Goal: Obtain resource: Download file/media

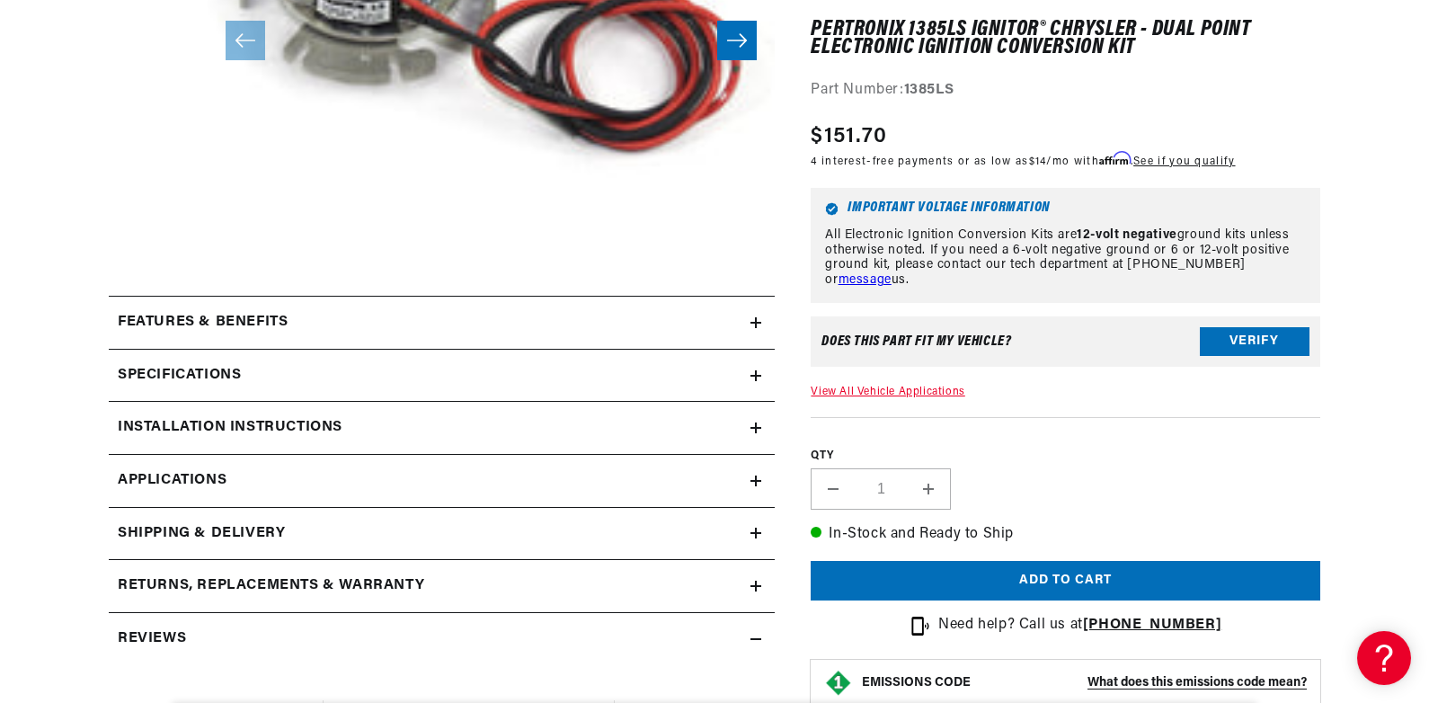
click at [756, 322] on icon at bounding box center [756, 322] width 0 height 11
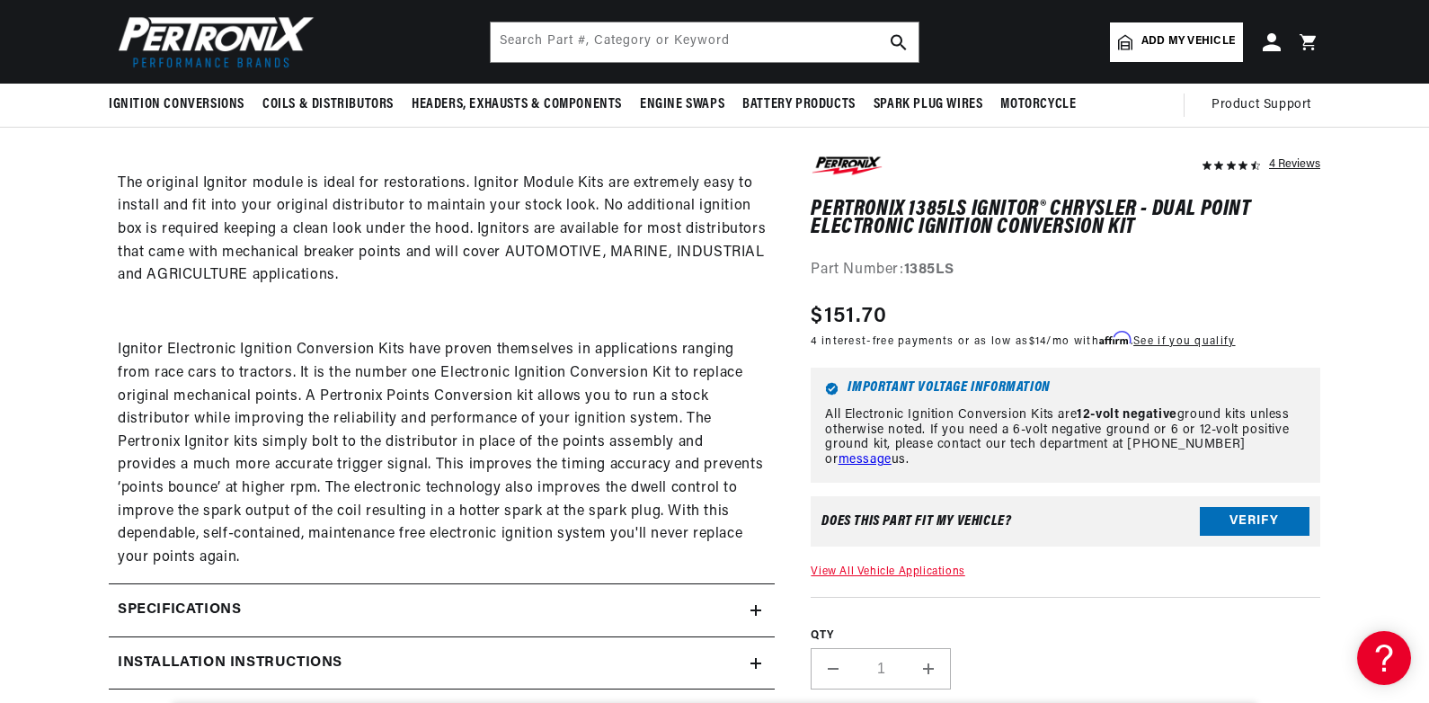
scroll to position [1168, 0]
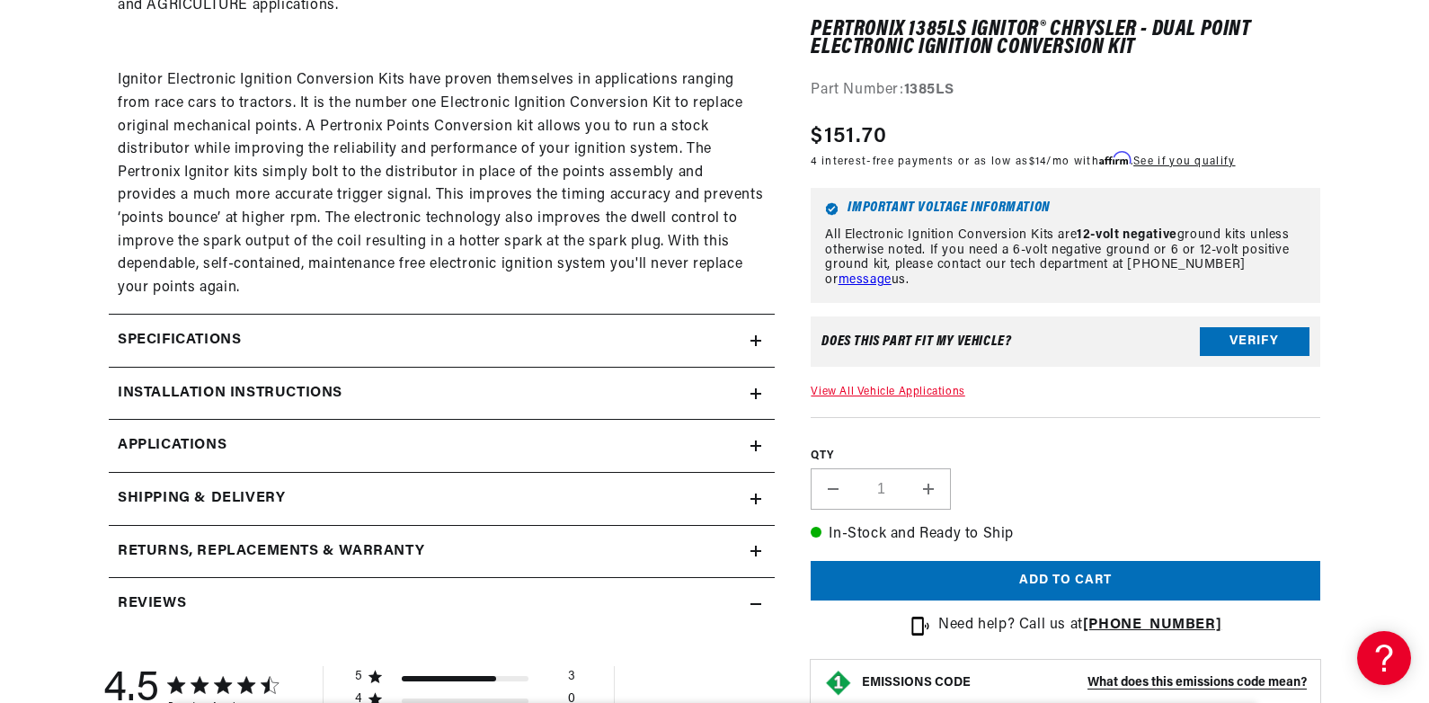
click at [755, 341] on icon at bounding box center [756, 341] width 11 height 0
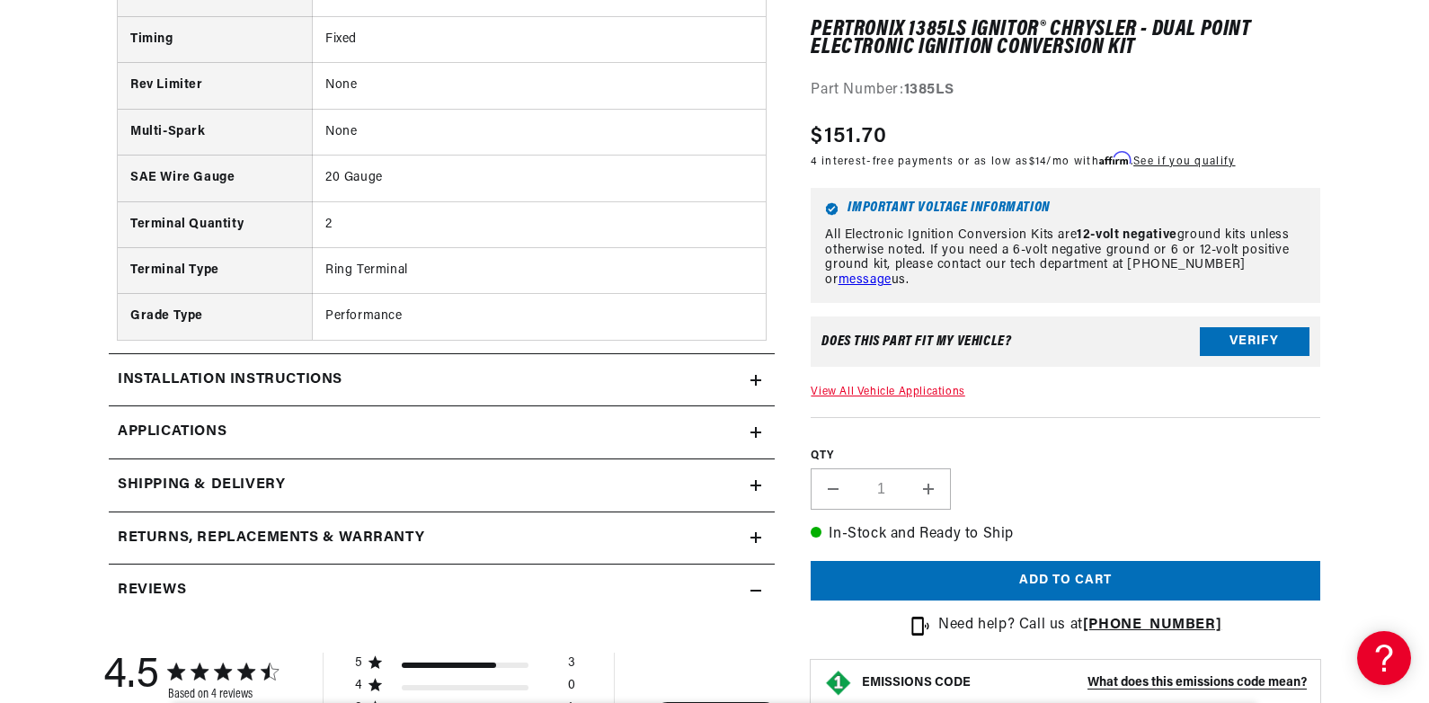
scroll to position [0, 545]
click at [754, 432] on icon at bounding box center [756, 432] width 11 height 0
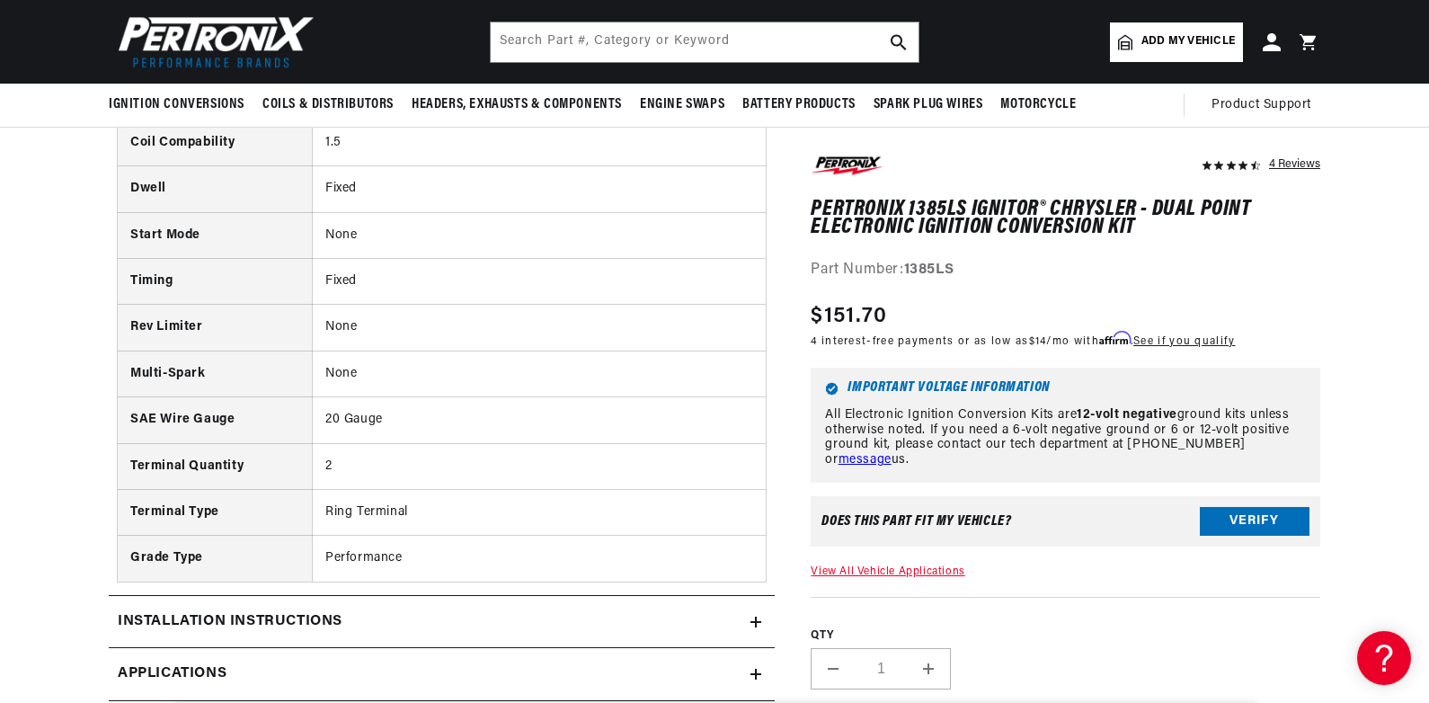
scroll to position [2005, 0]
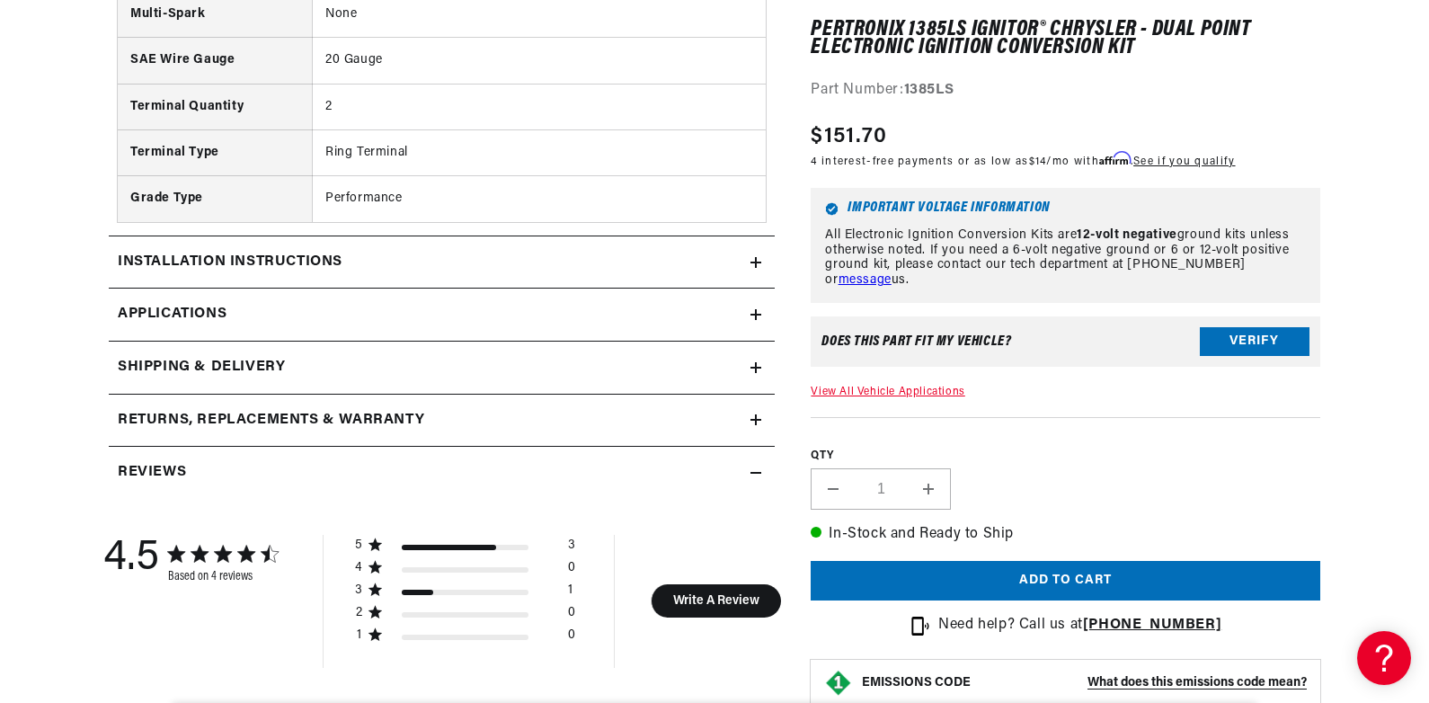
click at [760, 474] on icon at bounding box center [756, 472] width 11 height 11
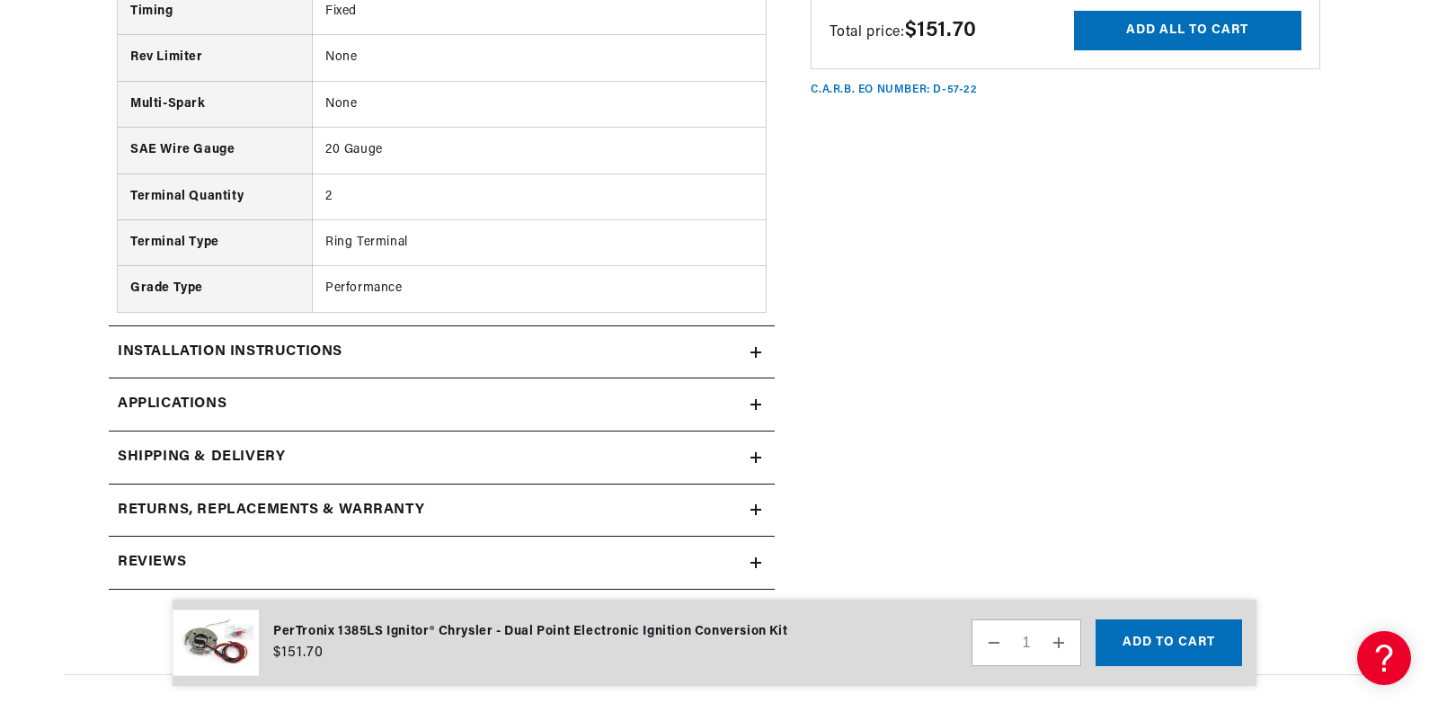
scroll to position [0, 0]
click at [759, 352] on icon at bounding box center [756, 352] width 11 height 0
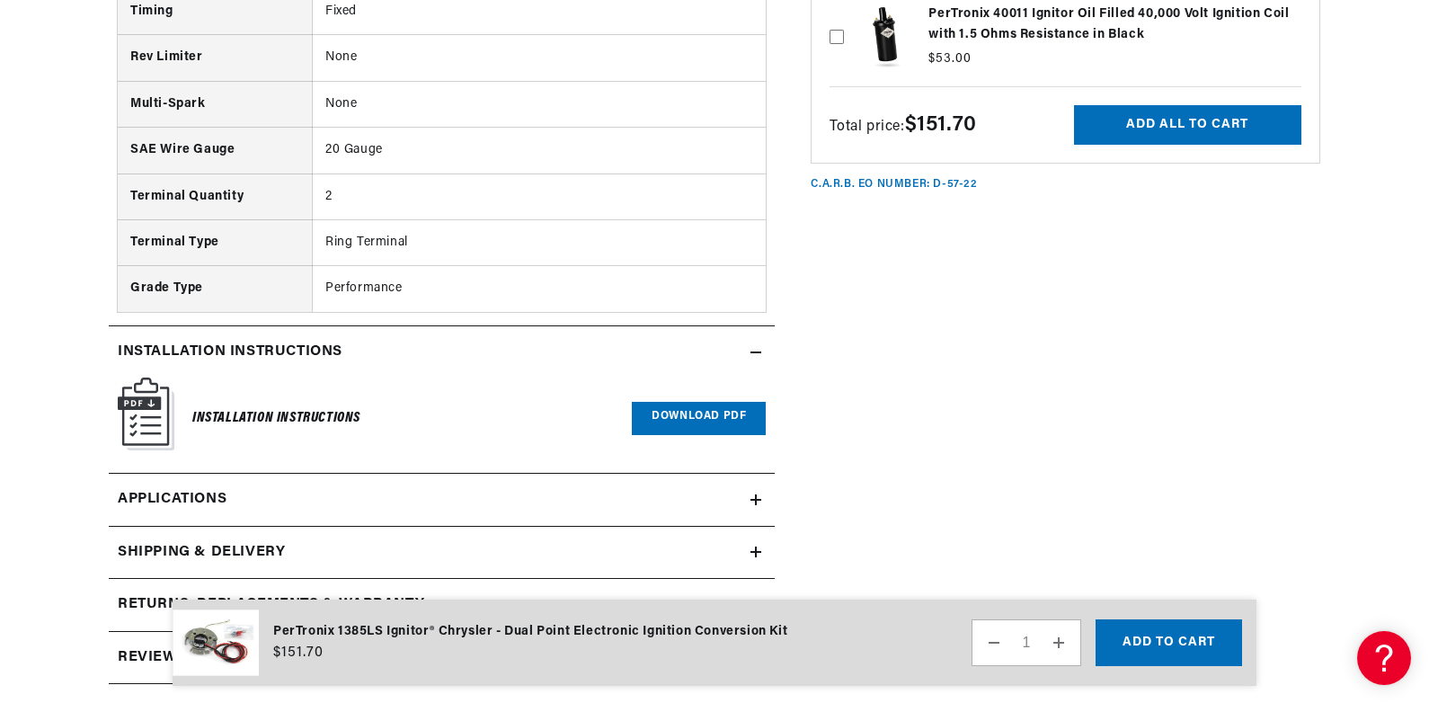
click at [141, 405] on img at bounding box center [146, 414] width 57 height 73
click at [662, 420] on link "Download PDF" at bounding box center [699, 418] width 134 height 33
